Goal: Check status: Check status

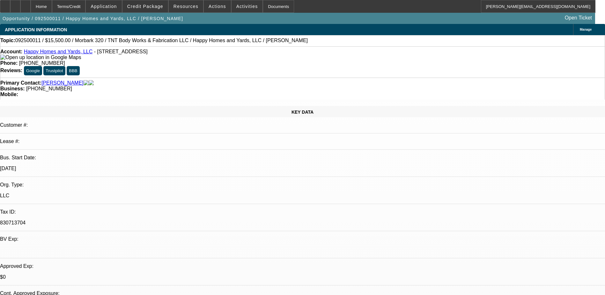
select select "0"
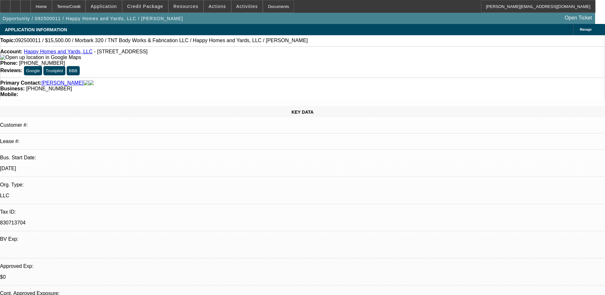
select select "0"
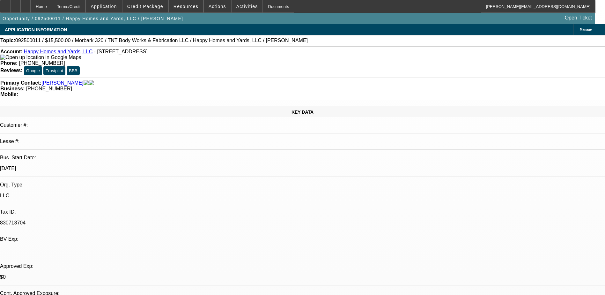
select select "0"
select select "1"
select select "3"
select select "6"
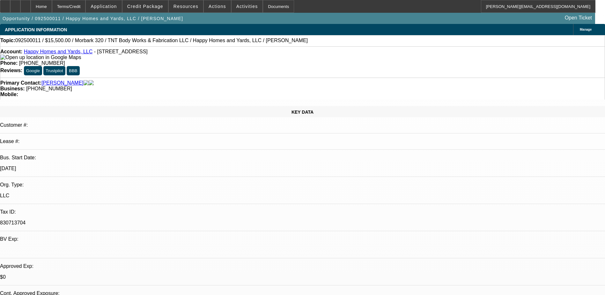
select select "1"
select select "3"
select select "6"
select select "1"
select select "3"
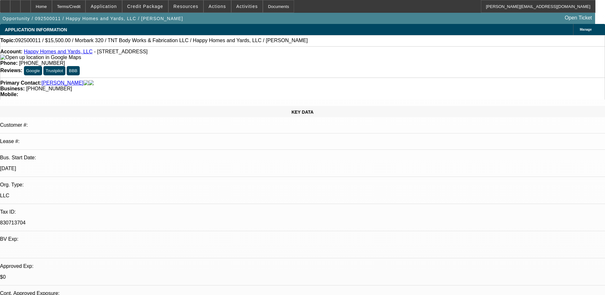
select select "6"
select select "1"
select select "6"
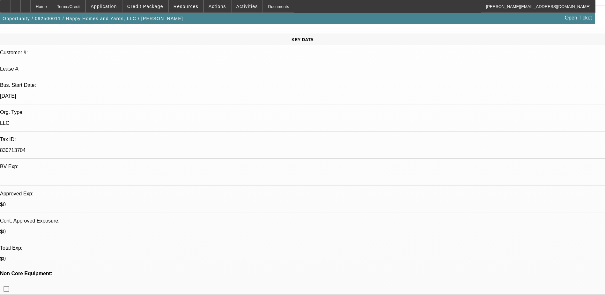
scroll to position [96, 0]
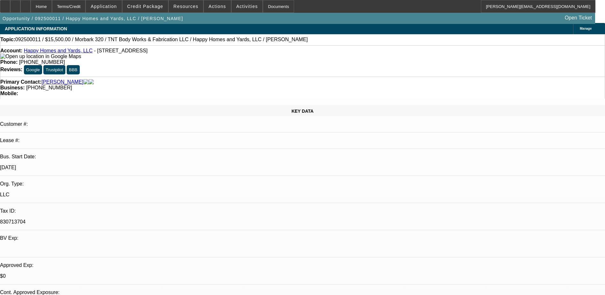
scroll to position [0, 0]
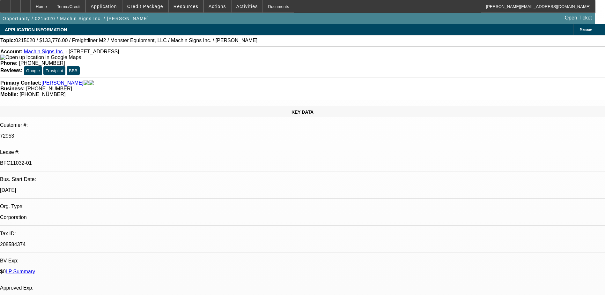
select select "0"
select select "0.1"
select select "4"
select select "0"
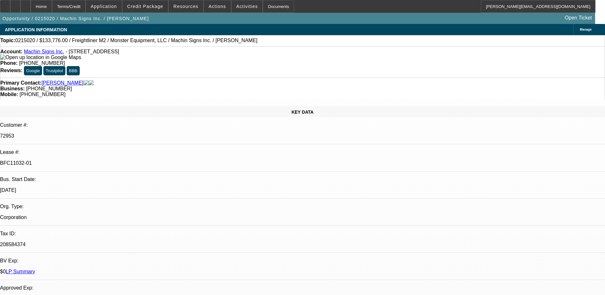
select select "0"
select select "0.1"
select select "4"
select select "0"
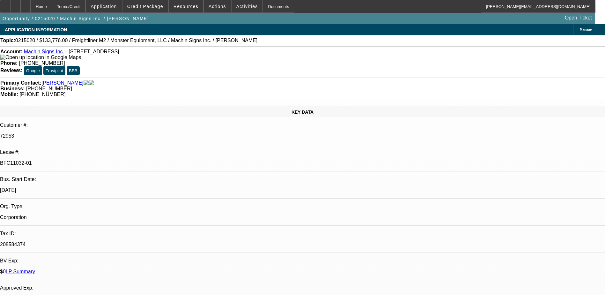
select select "0.1"
select select "4"
select select "0"
select select "0.1"
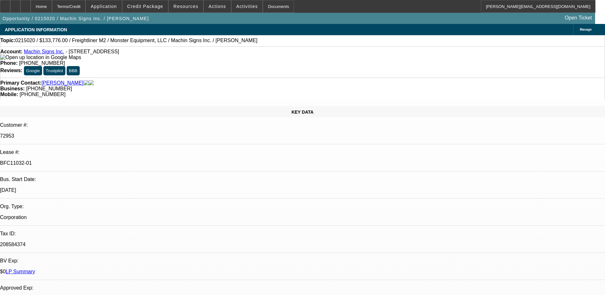
select select "4"
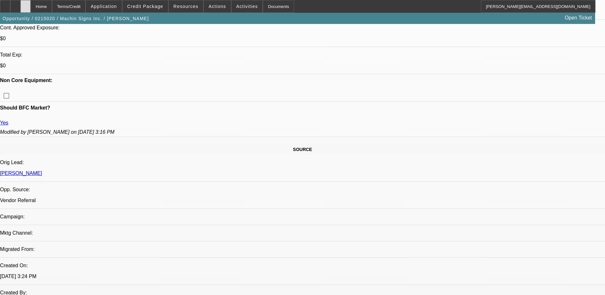
click at [31, 4] on div at bounding box center [25, 6] width 10 height 13
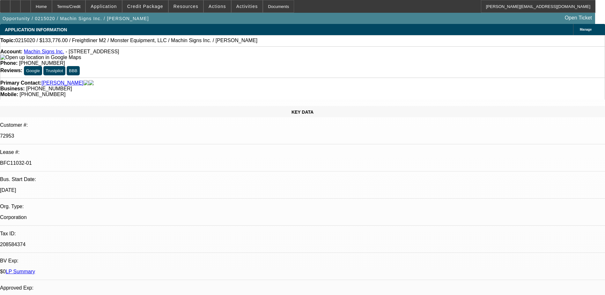
select select "0"
select select "0.1"
select select "0"
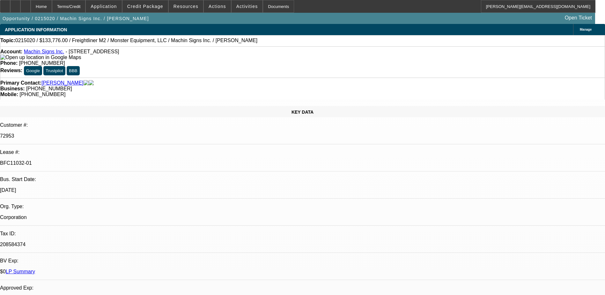
select select "0.1"
select select "0"
select select "0.1"
select select "0"
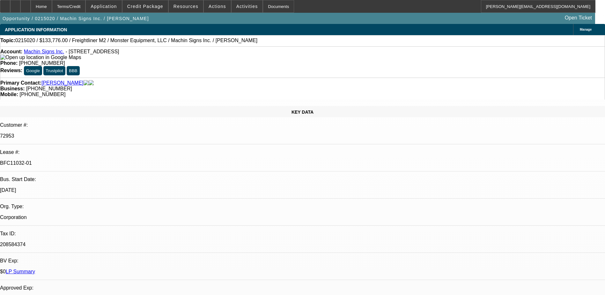
select select "0"
select select "0.1"
select select "1"
select select "4"
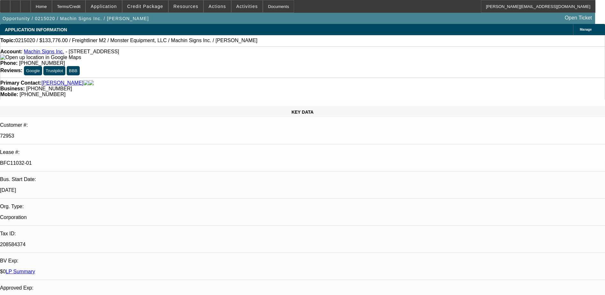
select select "1"
select select "4"
select select "1"
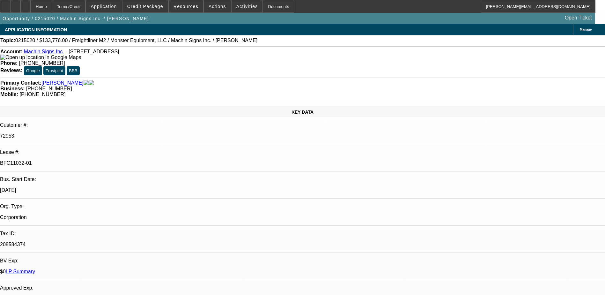
select select "4"
select select "1"
select select "4"
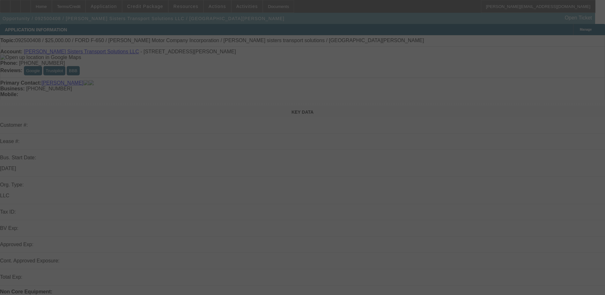
select select "0"
select select "2"
select select "0.1"
select select "4"
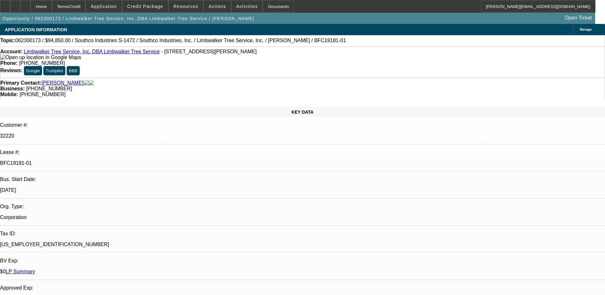
select select "0"
select select "2"
select select "0"
select select "2"
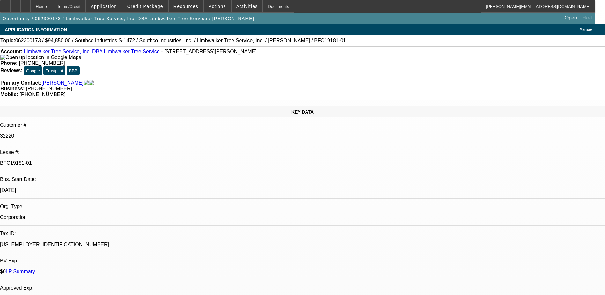
select select "0"
select select "2"
select select "0"
select select "1"
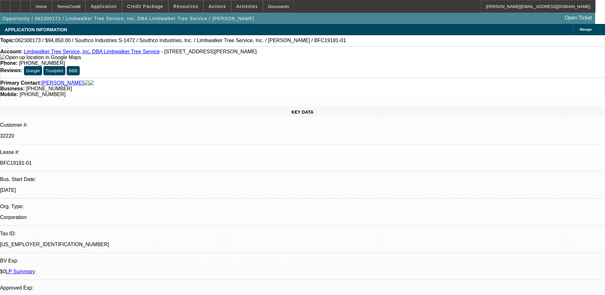
select select "2"
select select "6"
select select "1"
select select "2"
select select "6"
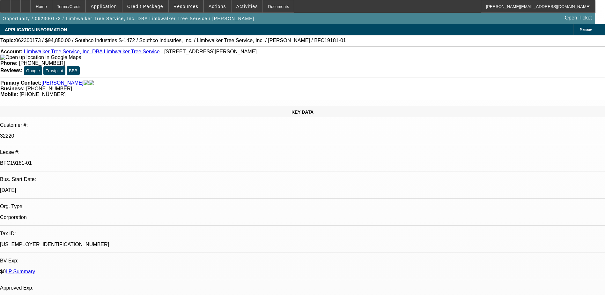
select select "1"
select select "2"
select select "6"
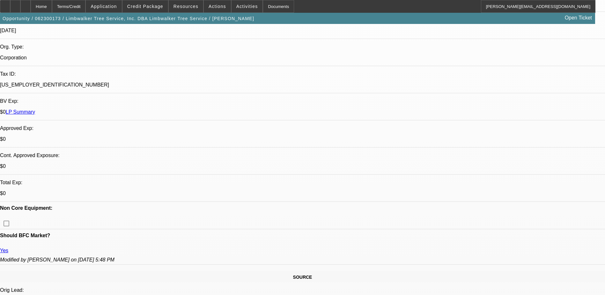
scroll to position [643, 0]
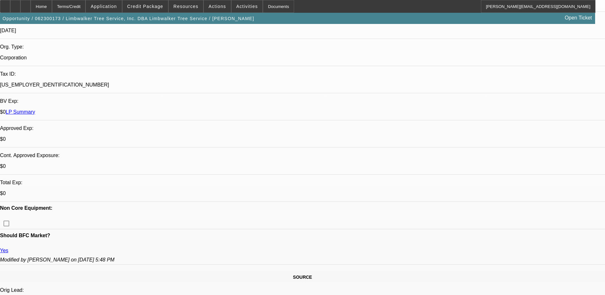
scroll to position [0, 0]
drag, startPoint x: 462, startPoint y: 235, endPoint x: 442, endPoint y: 218, distance: 26.5
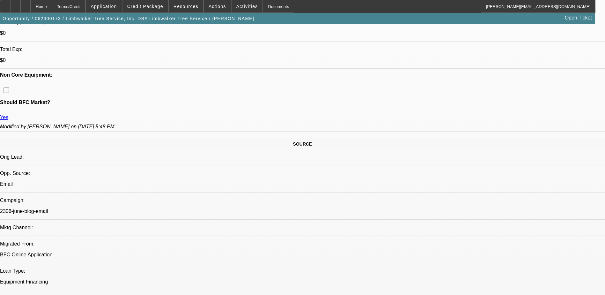
scroll to position [319, 0]
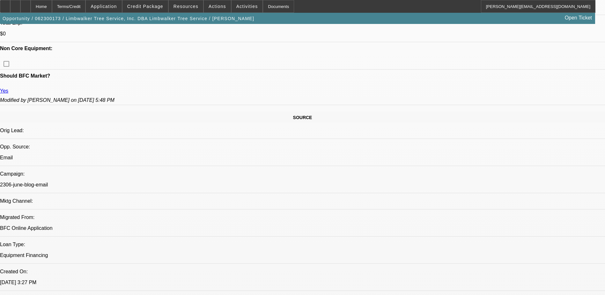
drag, startPoint x: 438, startPoint y: 254, endPoint x: 593, endPoint y: 294, distance: 160.1
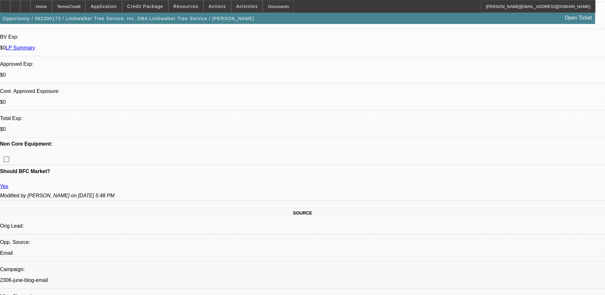
scroll to position [160, 0]
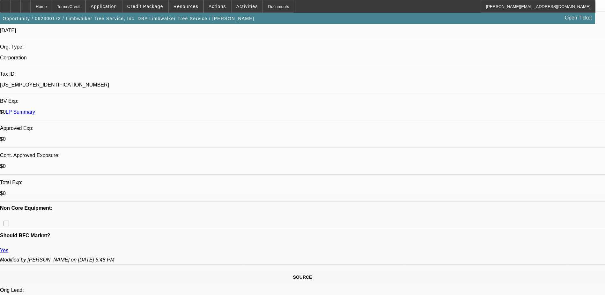
drag, startPoint x: 505, startPoint y: 282, endPoint x: 502, endPoint y: 277, distance: 5.1
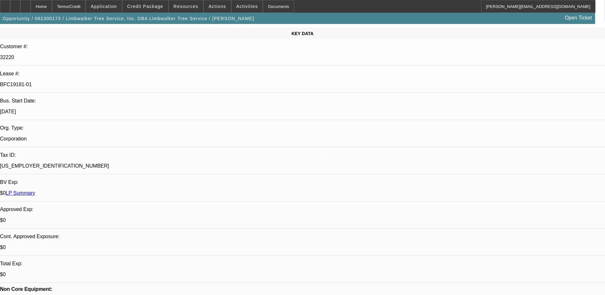
scroll to position [64, 0]
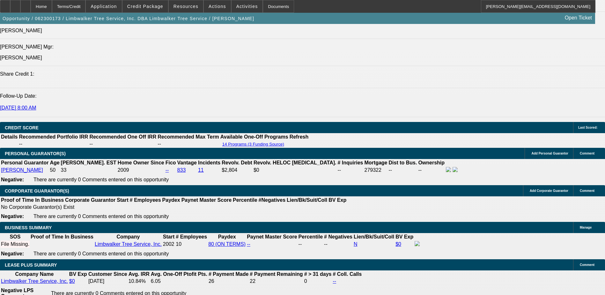
scroll to position [830, 0]
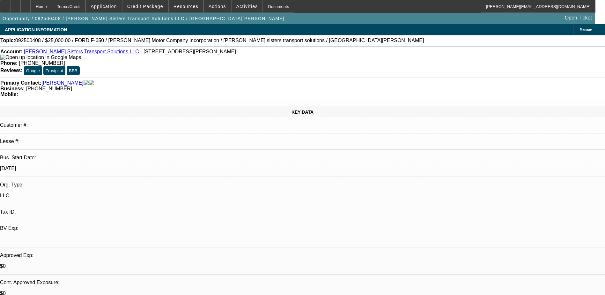
select select "0"
select select "2"
select select "0.1"
select select "4"
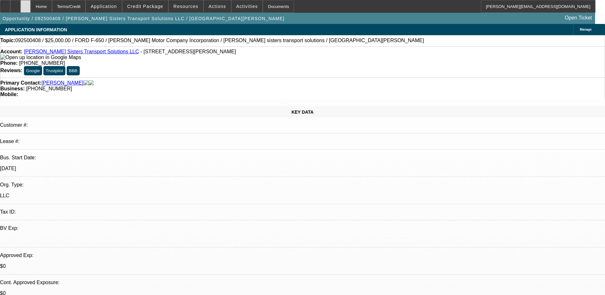
click at [26, 4] on icon at bounding box center [26, 4] width 0 height 0
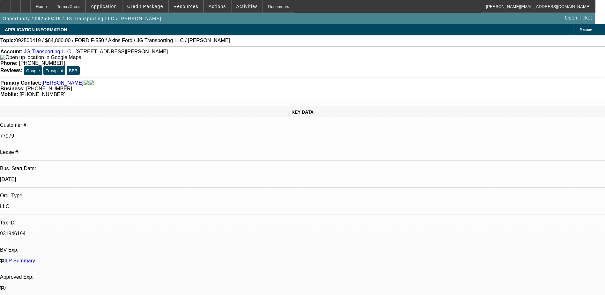
select select "0"
select select "2"
select select "0.1"
select select "4"
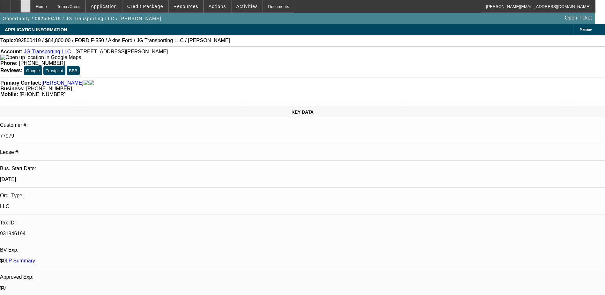
click at [26, 4] on icon at bounding box center [26, 4] width 0 height 0
select select "0"
select select "2"
select select "0.1"
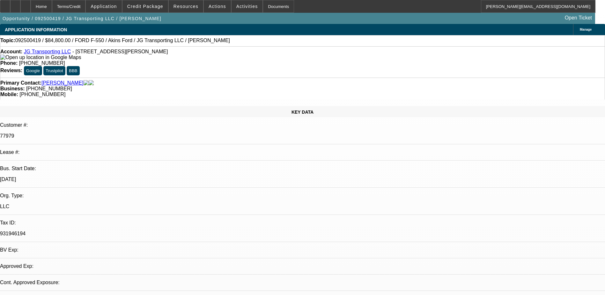
select select "4"
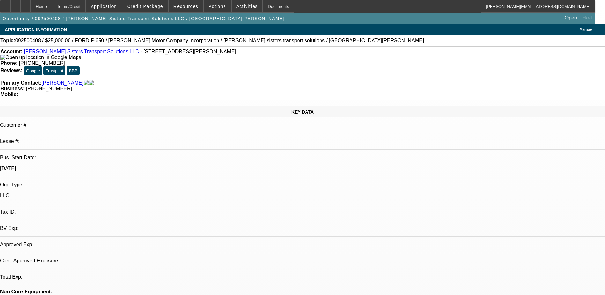
select select "0"
select select "2"
select select "0.1"
select select "4"
